Goal: Transaction & Acquisition: Purchase product/service

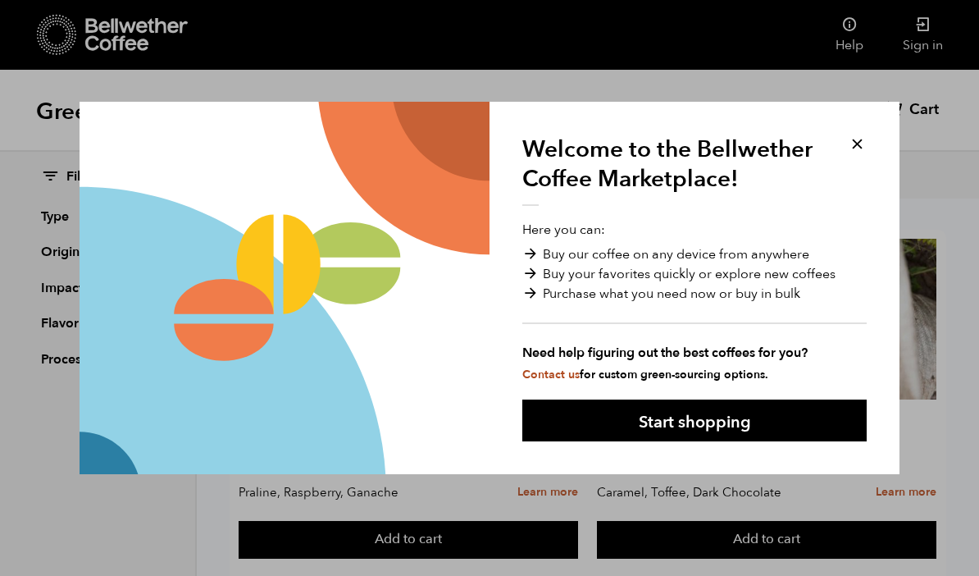
click at [868, 133] on div "Welcome to the Bellwether Coffee Marketplace! Here you can: Buy our coffee on a…" at bounding box center [694, 288] width 410 height 373
click at [852, 137] on button at bounding box center [857, 143] width 19 height 19
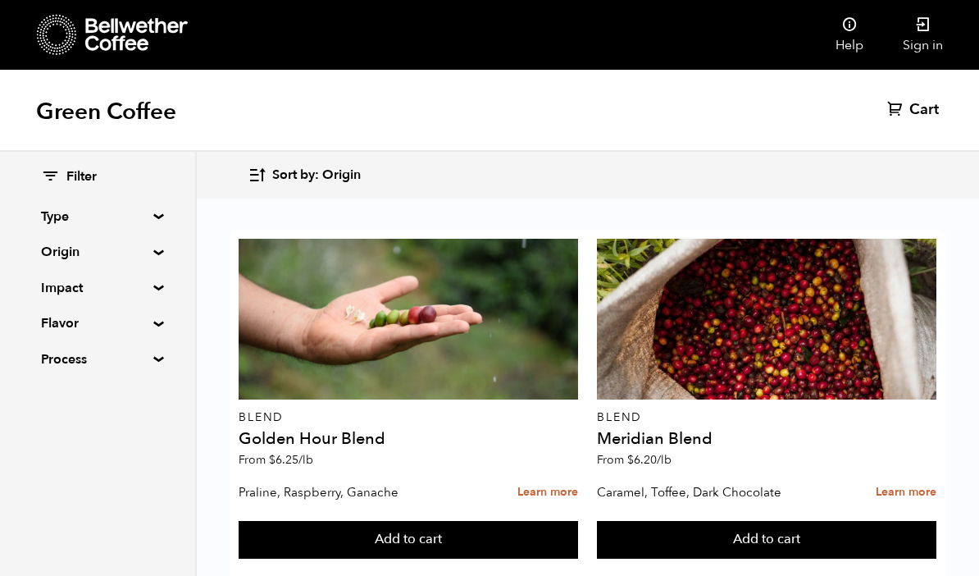
scroll to position [540, 0]
click at [154, 212] on summary "Type" at bounding box center [97, 217] width 113 height 20
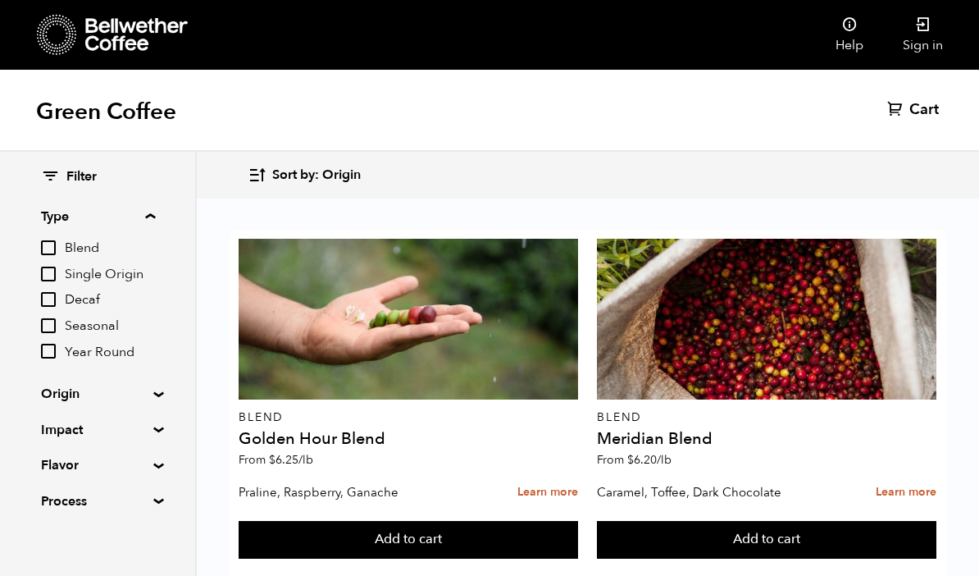
click at [41, 297] on input "Decaf" at bounding box center [48, 299] width 15 height 15
checkbox input "true"
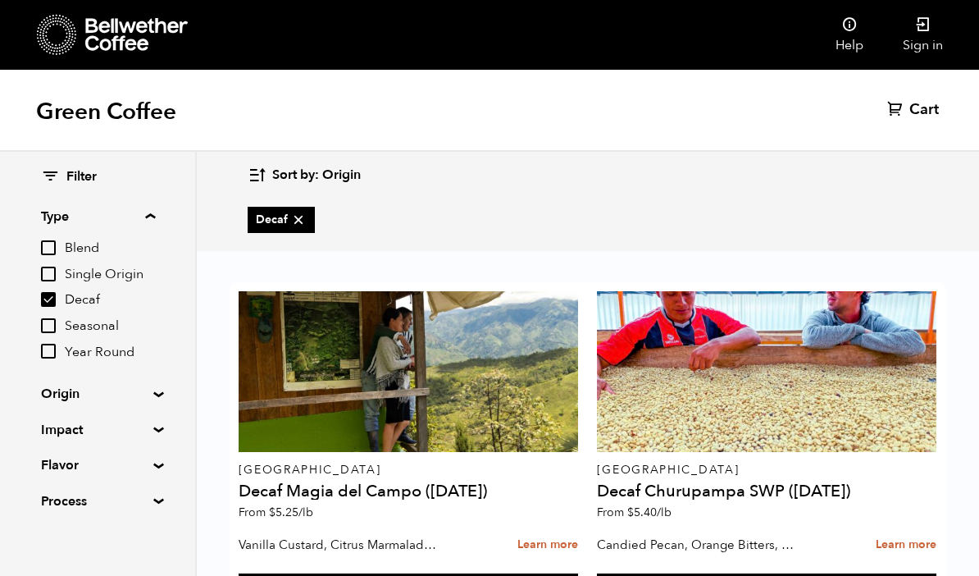
scroll to position [85, 0]
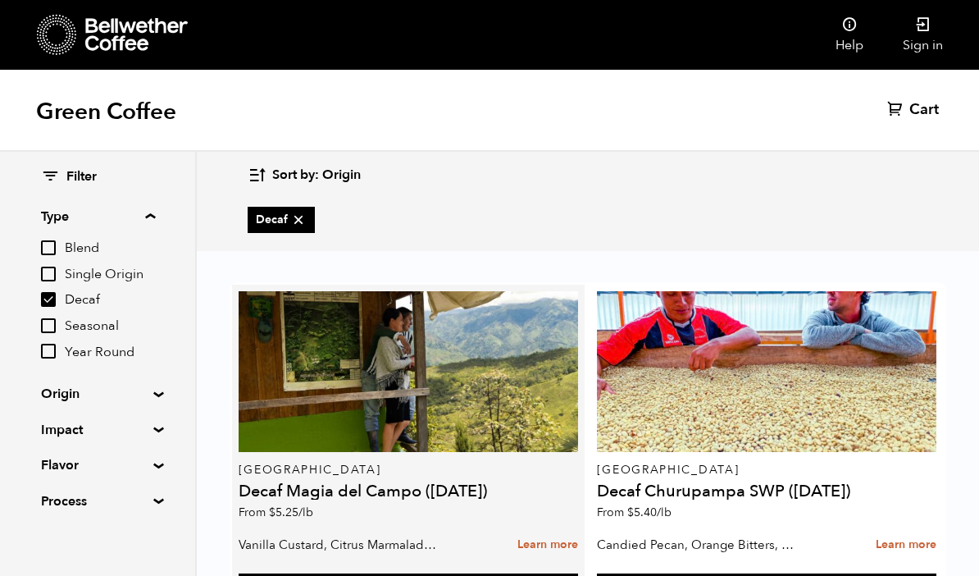
click at [255, 483] on h4 "Decaf Magia del Campo ([DATE])" at bounding box center [408, 491] width 339 height 16
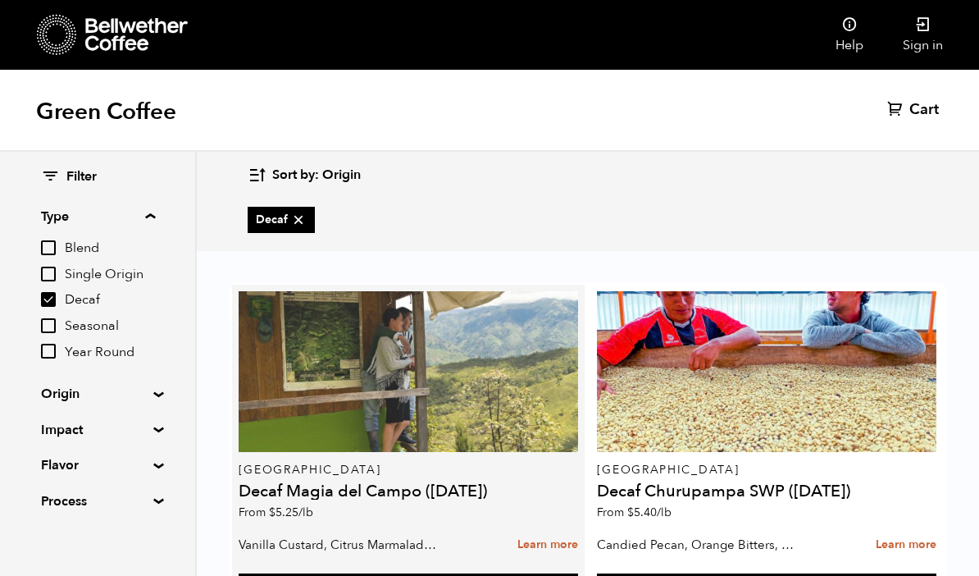
click at [267, 348] on div at bounding box center [408, 371] width 339 height 161
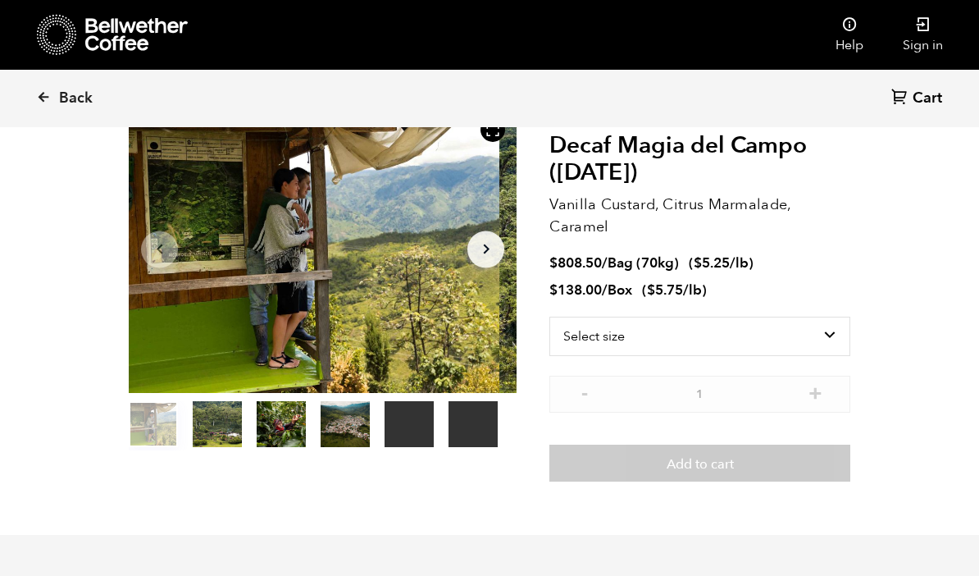
scroll to position [111, 0]
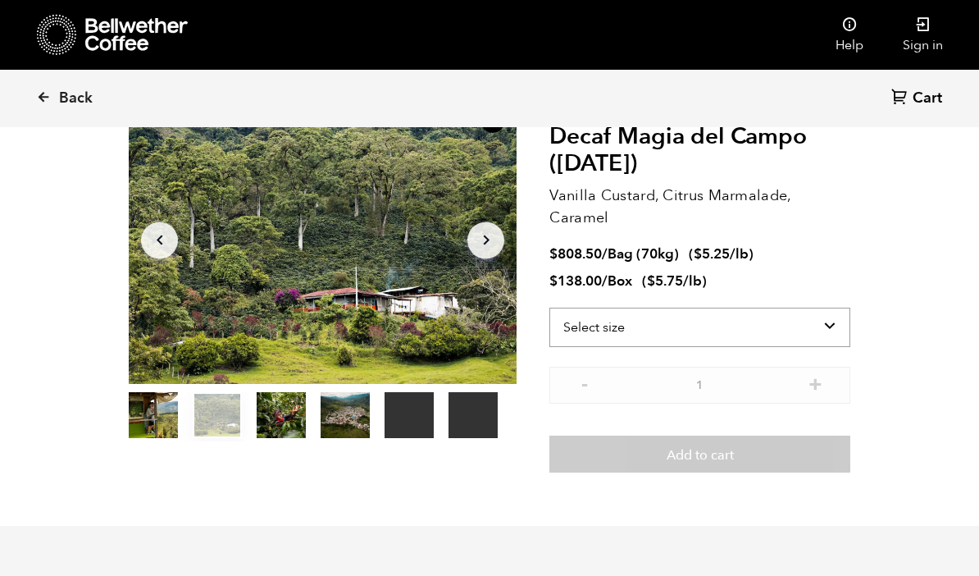
click at [571, 325] on select "Select size Bag (70kg) (154 lbs) Box (24 lbs)" at bounding box center [699, 326] width 301 height 39
select select "box"
